Goal: Information Seeking & Learning: Learn about a topic

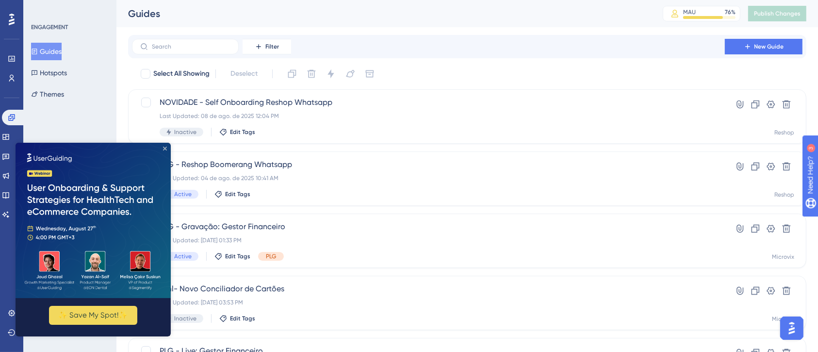
click at [167, 149] on img at bounding box center [93, 219] width 155 height 155
click at [164, 149] on icon "Close Preview" at bounding box center [165, 148] width 4 height 4
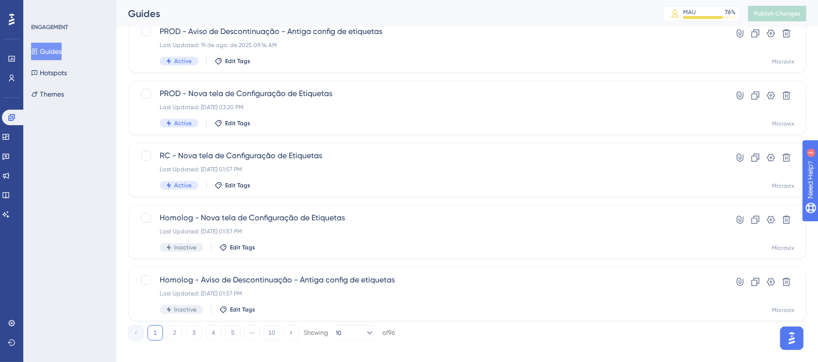
scroll to position [388, 0]
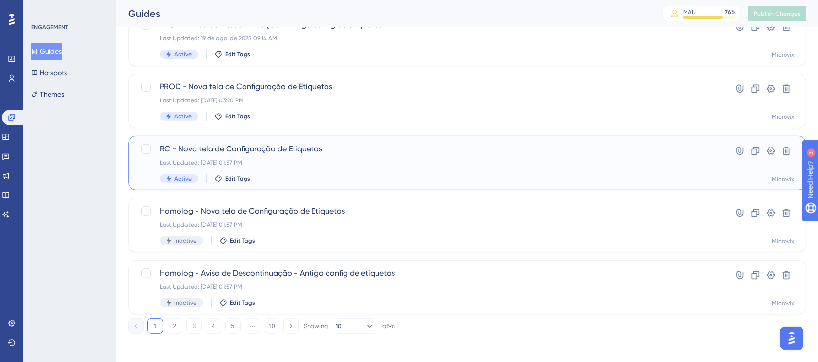
click at [259, 151] on span "RC - Nova tela de Configuração de Etiquetas" at bounding box center [429, 149] width 538 height 12
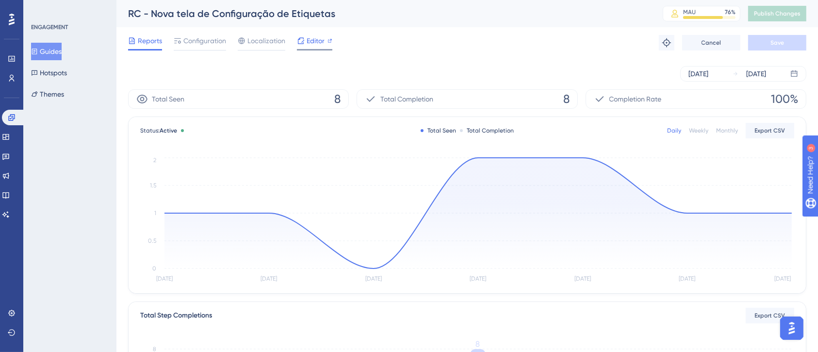
click at [330, 45] on div at bounding box center [330, 41] width 5 height 12
click at [206, 49] on div at bounding box center [200, 49] width 52 height 1
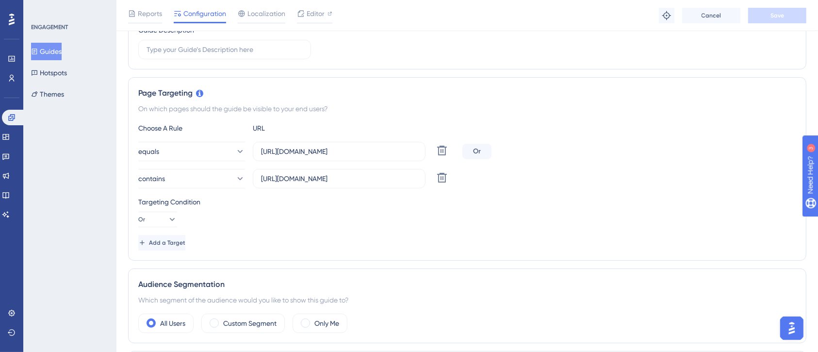
scroll to position [129, 0]
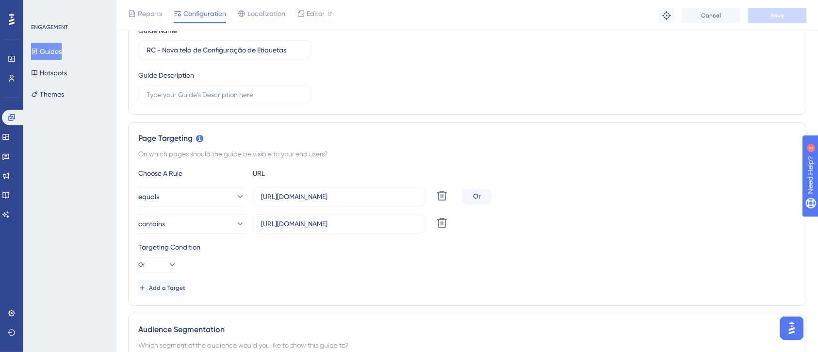
click at [54, 48] on button "Guides" at bounding box center [46, 51] width 31 height 17
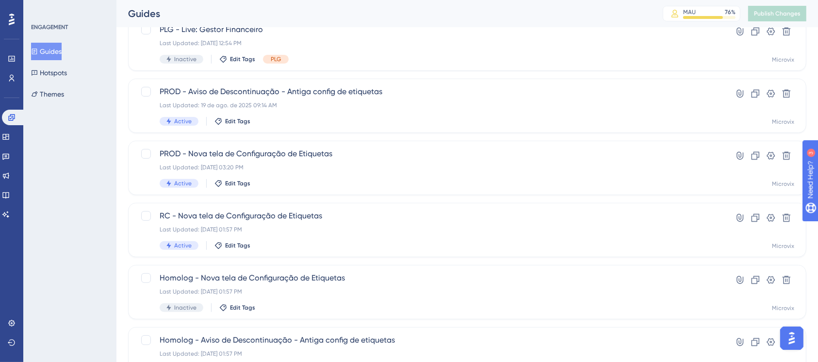
scroll to position [391, 0]
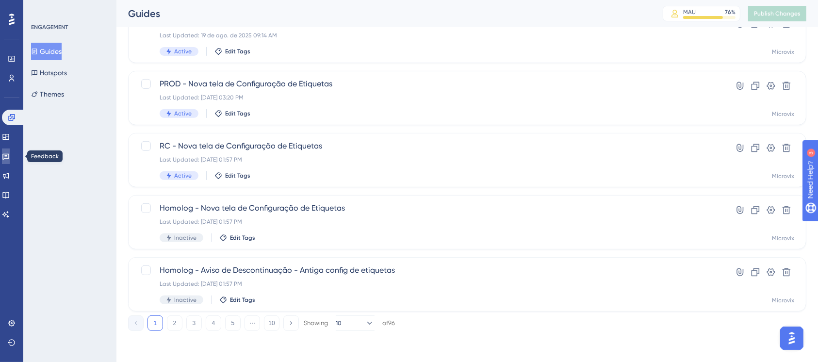
click at [10, 161] on link at bounding box center [6, 157] width 8 height 16
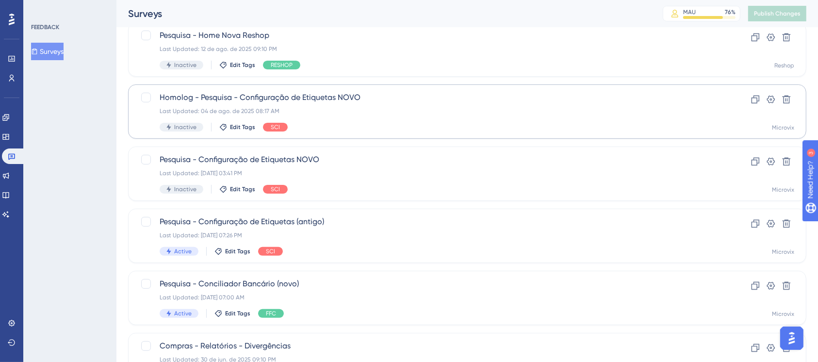
scroll to position [323, 0]
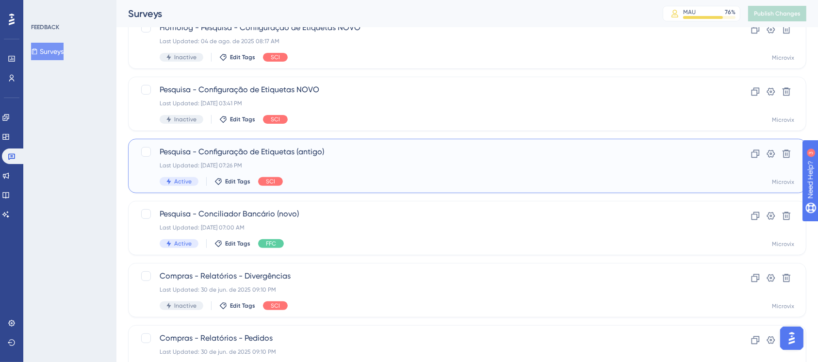
click at [283, 153] on span "Pesquisa - Configuração de Etiquetas (antigo)" at bounding box center [429, 152] width 538 height 12
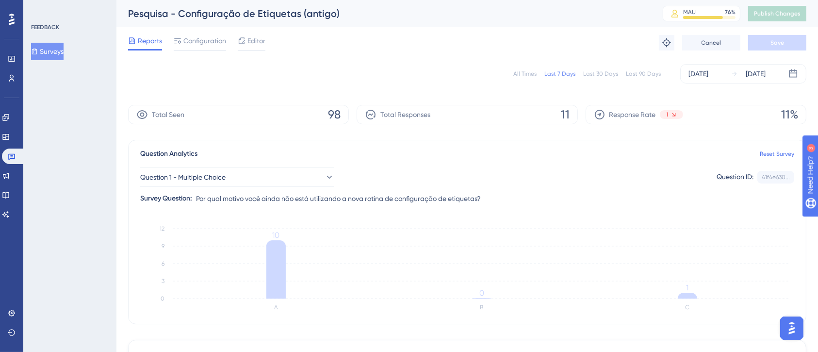
click at [644, 71] on div "Last 90 Days" at bounding box center [643, 74] width 35 height 8
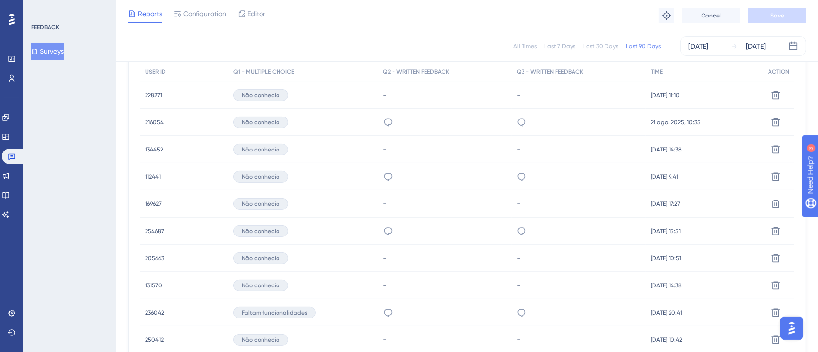
scroll to position [323, 0]
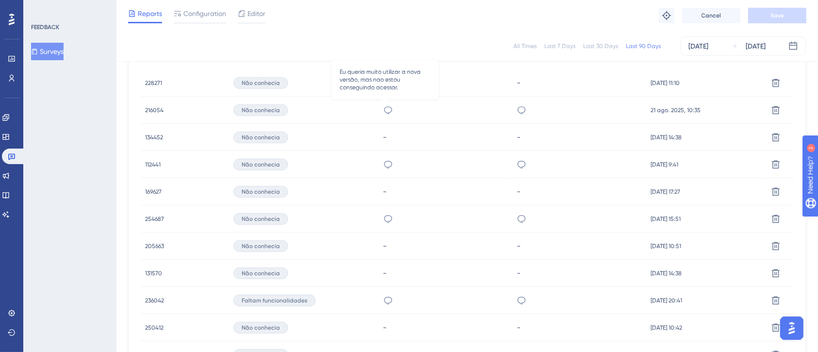
click at [387, 110] on icon at bounding box center [388, 110] width 10 height 10
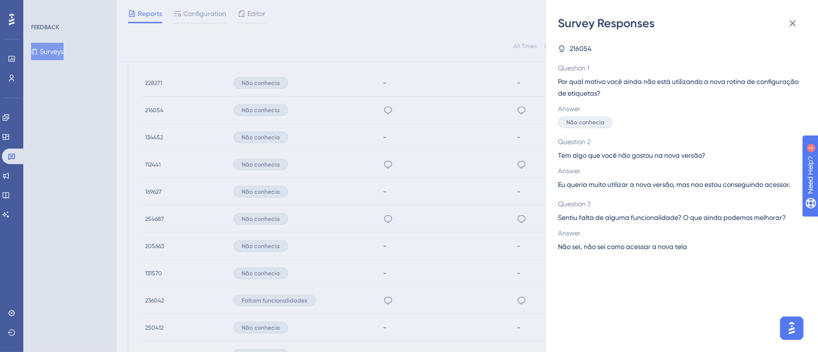
click at [438, 113] on div "Survey Responses 216054 Question 1 Por qual motivo você ainda não está utilizan…" at bounding box center [409, 176] width 818 height 352
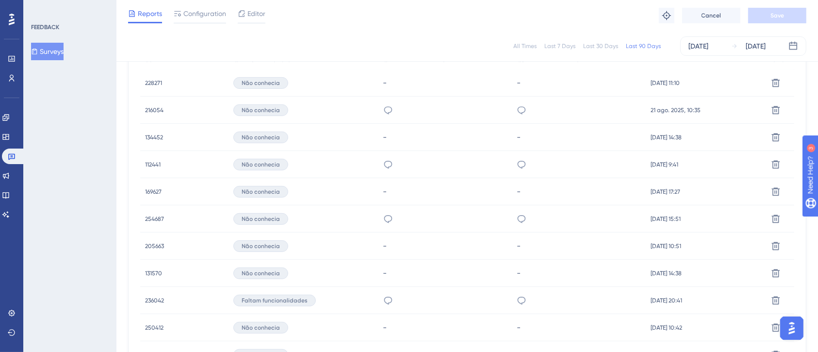
click at [266, 114] on div "Não conhecia" at bounding box center [260, 110] width 55 height 12
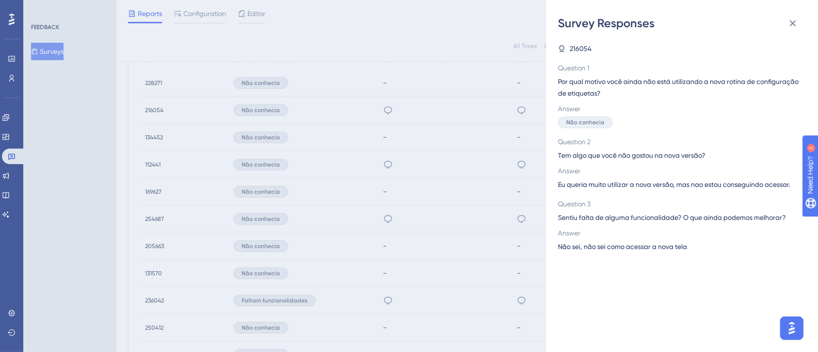
click at [174, 114] on div "Survey Responses 216054 Question 1 Por qual motivo você ainda não está utilizan…" at bounding box center [409, 176] width 818 height 352
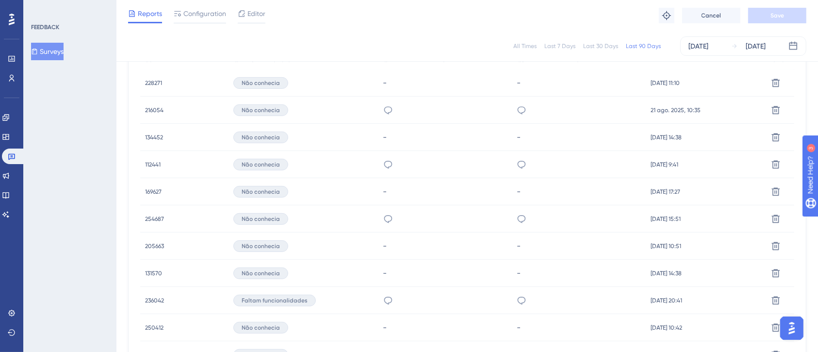
click at [154, 114] on div "216054 216054" at bounding box center [154, 110] width 18 height 27
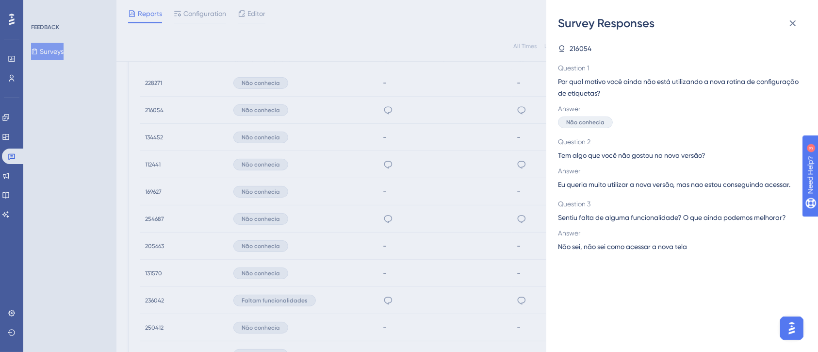
click at [154, 114] on div "Survey Responses 216054 Question 1 Por qual motivo você ainda não está utilizan…" at bounding box center [409, 176] width 818 height 352
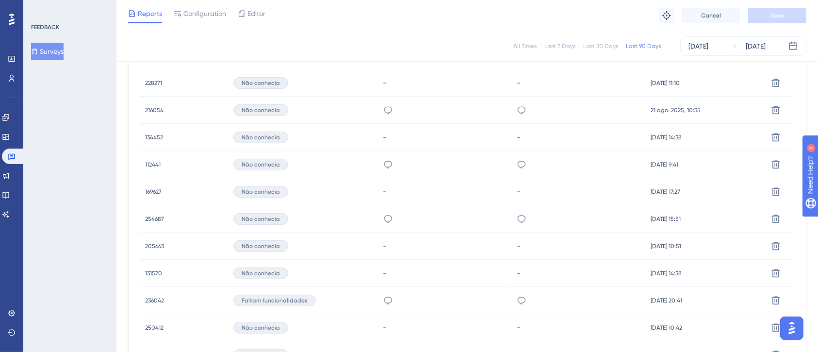
click at [685, 109] on span "21 ago. 2025, 10:35" at bounding box center [676, 110] width 50 height 8
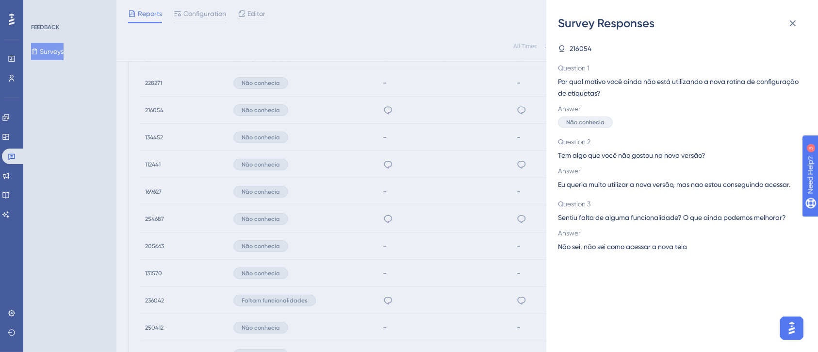
click at [685, 109] on span "Answer" at bounding box center [678, 109] width 241 height 12
drag, startPoint x: 454, startPoint y: 141, endPoint x: 445, endPoint y: 144, distance: 9.7
click at [453, 141] on div "Survey Responses 216054 Question 1 Por qual motivo você ainda não está utilizan…" at bounding box center [409, 176] width 818 height 352
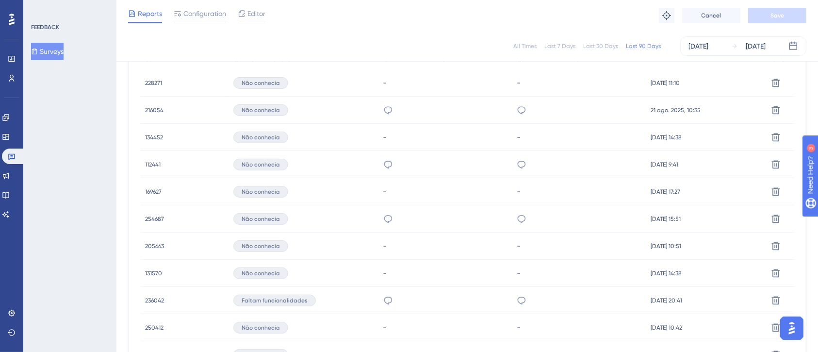
click at [386, 164] on icon at bounding box center [388, 165] width 10 height 10
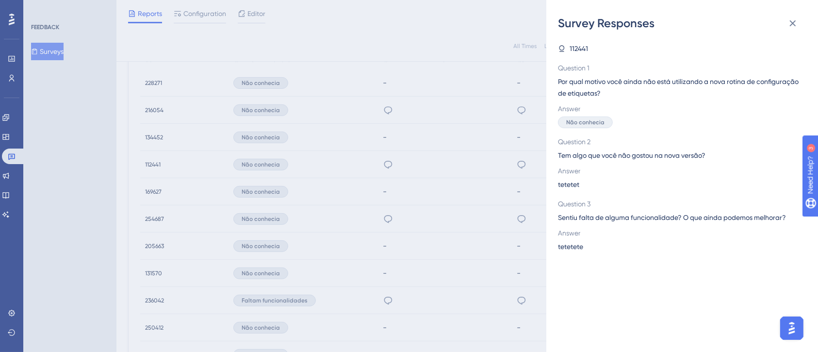
click at [504, 164] on div "Survey Responses 112441 Question 1 Por qual motivo você ainda não está utilizan…" at bounding box center [409, 176] width 818 height 352
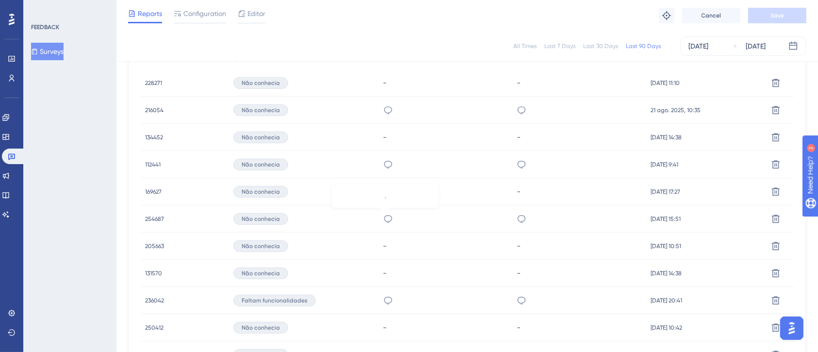
click at [388, 217] on icon at bounding box center [388, 219] width 10 height 10
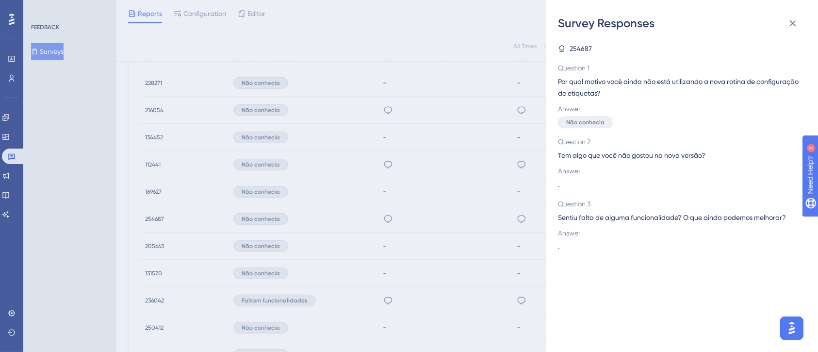
click at [400, 217] on div "Survey Responses 254687 Question 1 Por qual motivo você ainda não está utilizan…" at bounding box center [409, 176] width 818 height 352
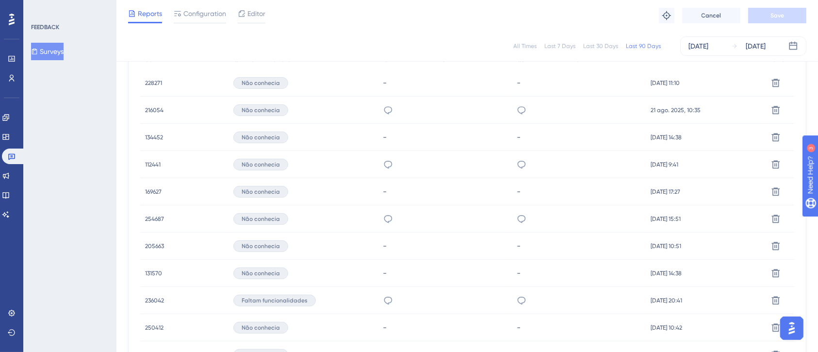
click at [384, 291] on div "nao" at bounding box center [388, 300] width 10 height 27
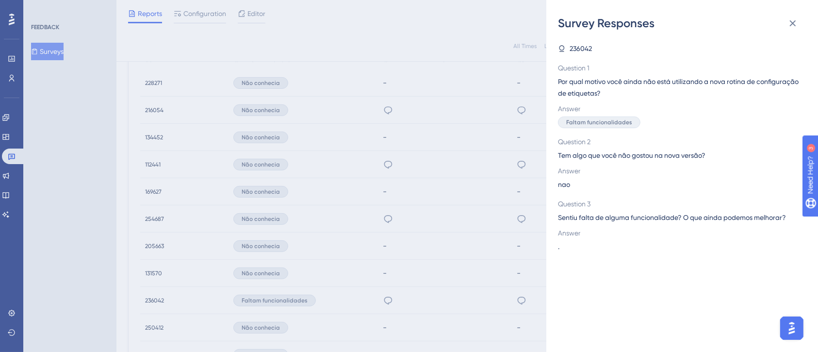
click at [402, 283] on div "Survey Responses 236042 Question 1 Por qual motivo você ainda não está utilizan…" at bounding box center [409, 176] width 818 height 352
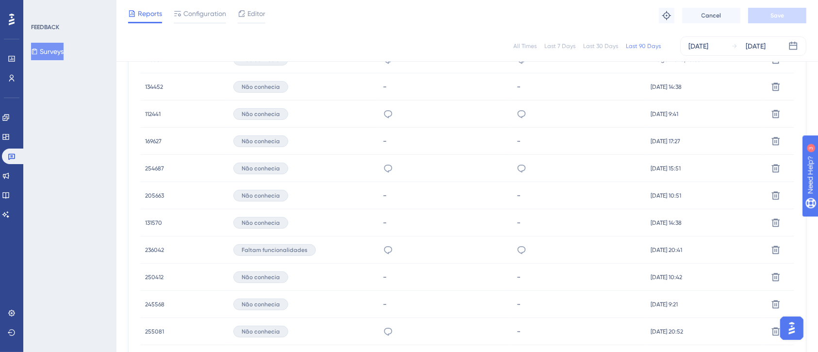
scroll to position [453, 0]
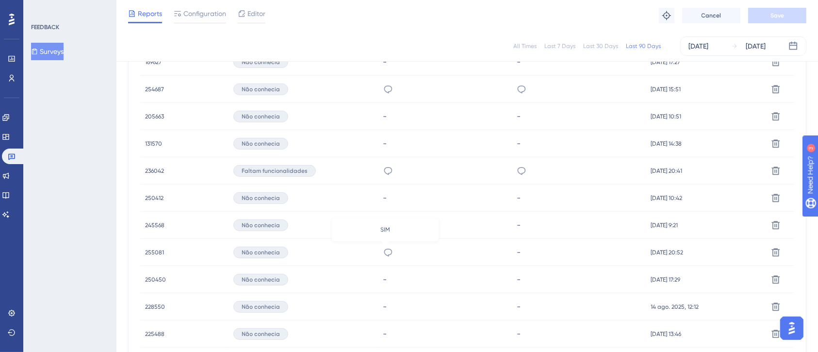
click at [388, 256] on icon at bounding box center [388, 253] width 10 height 10
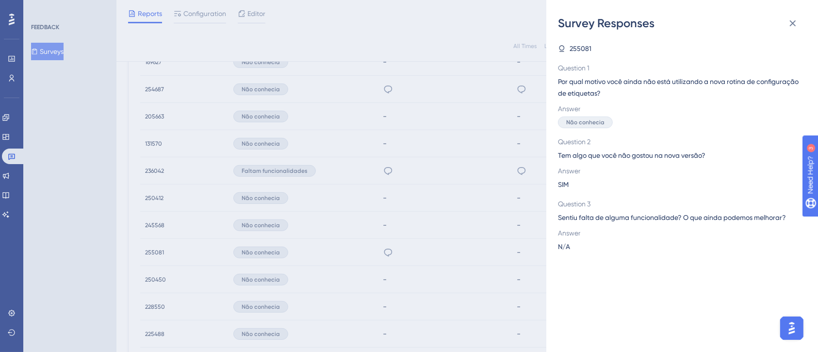
click at [428, 234] on div "Survey Responses 255081 Question 1 Por qual motivo você ainda não está utilizan…" at bounding box center [409, 176] width 818 height 352
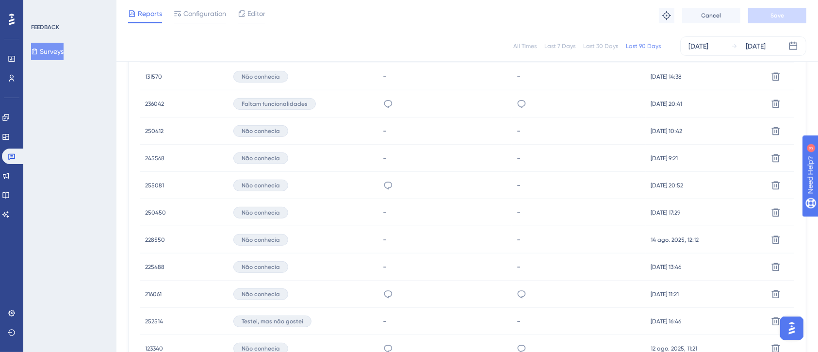
scroll to position [582, 0]
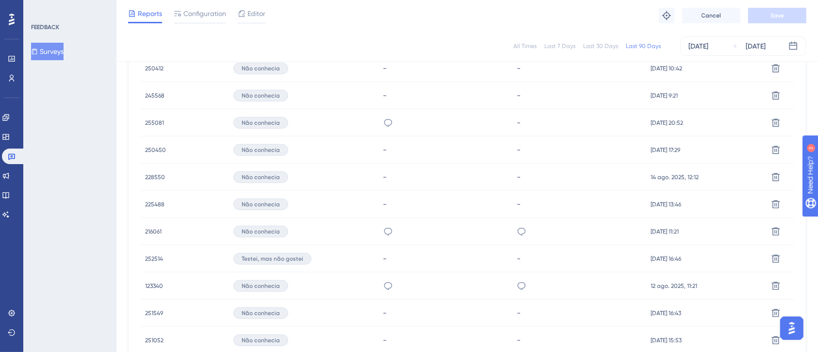
click at [389, 237] on div "Não consigo acessar a nova rotina" at bounding box center [388, 231] width 10 height 27
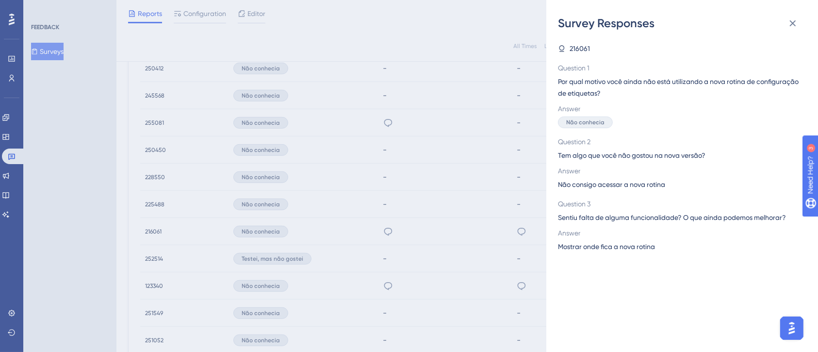
click at [414, 226] on div "Survey Responses 216061 Question 1 Por qual motivo você ainda não está utilizan…" at bounding box center [409, 176] width 818 height 352
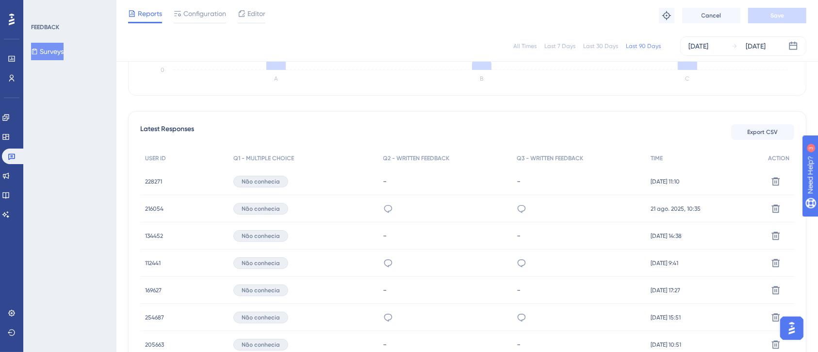
scroll to position [31, 0]
